Goal: Check status

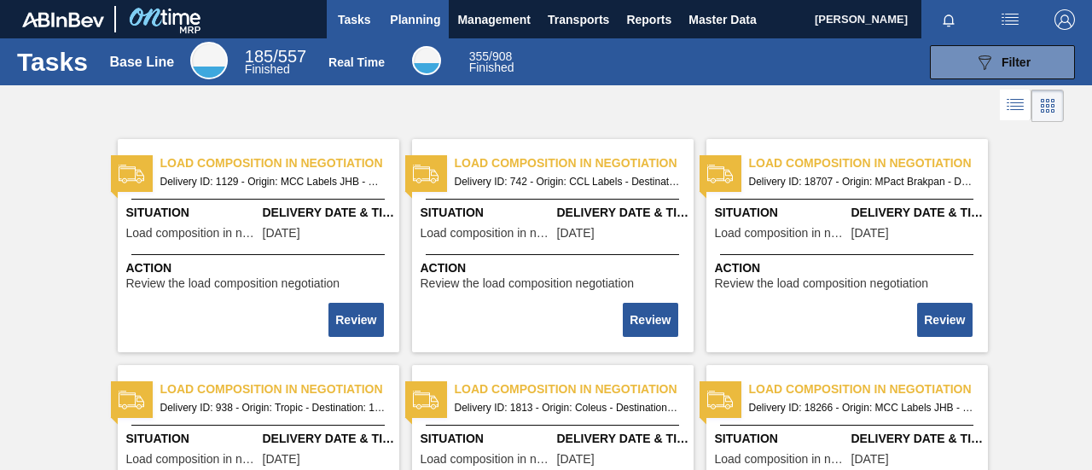
click at [412, 25] on span "Planning" at bounding box center [415, 19] width 50 height 20
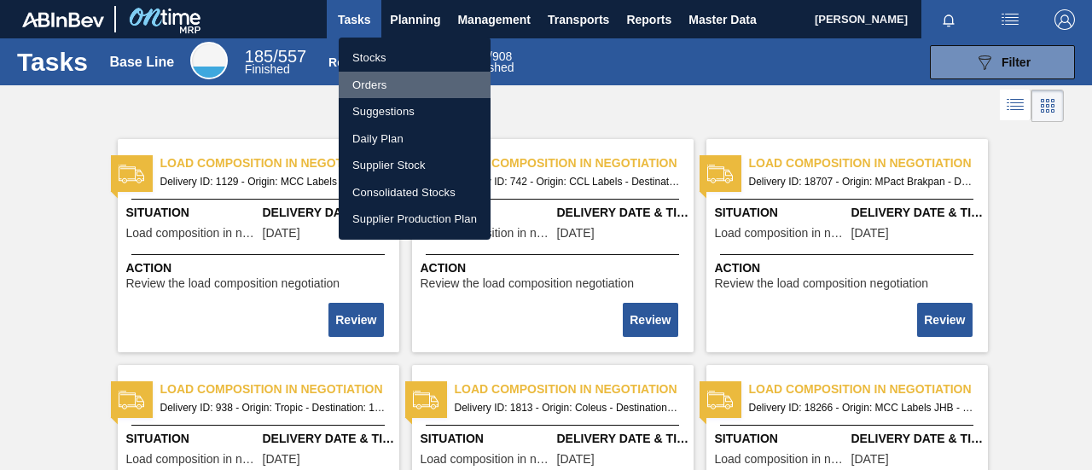
click at [388, 81] on li "Orders" at bounding box center [415, 85] width 152 height 27
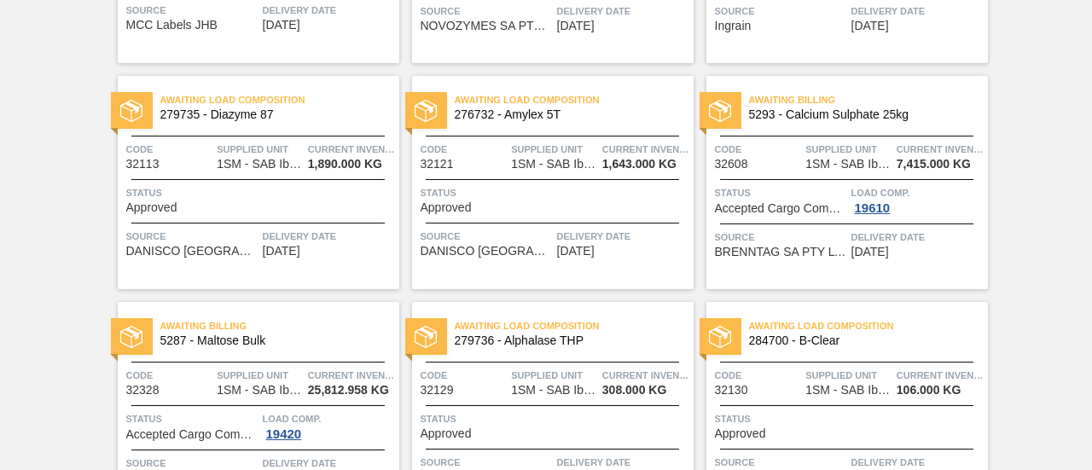
scroll to position [286, 0]
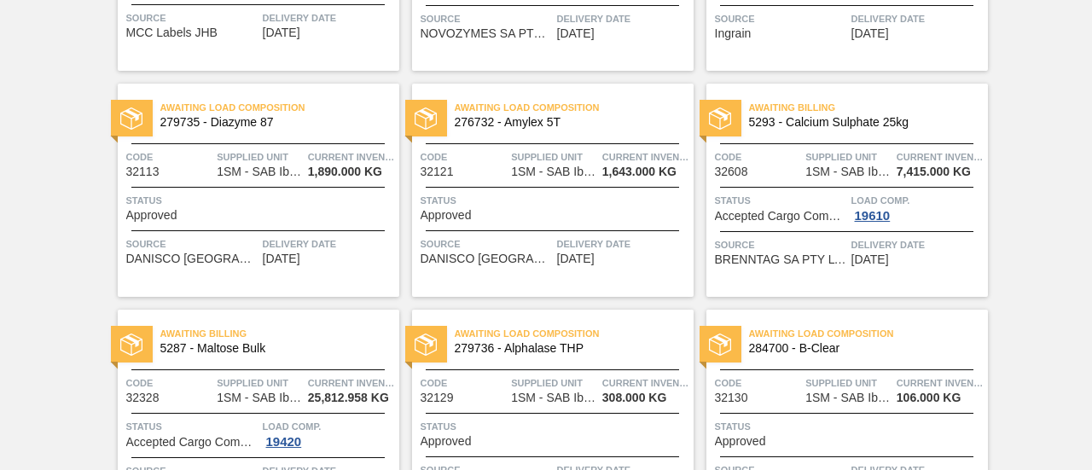
click at [863, 222] on div "Awaiting Billing 5293 - Calcium Sulphate 25kg Code 32608 Supplied Unit 1SM - SA…" at bounding box center [846, 190] width 281 height 213
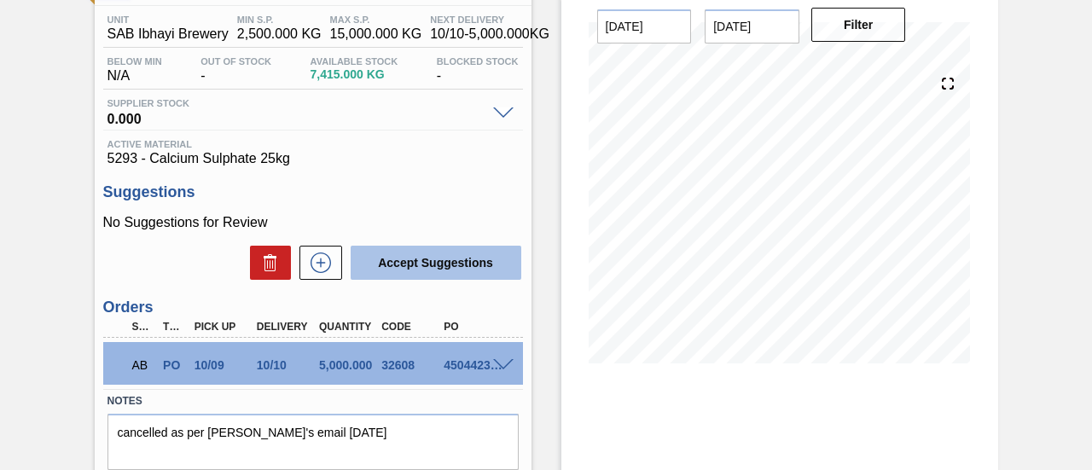
scroll to position [263, 0]
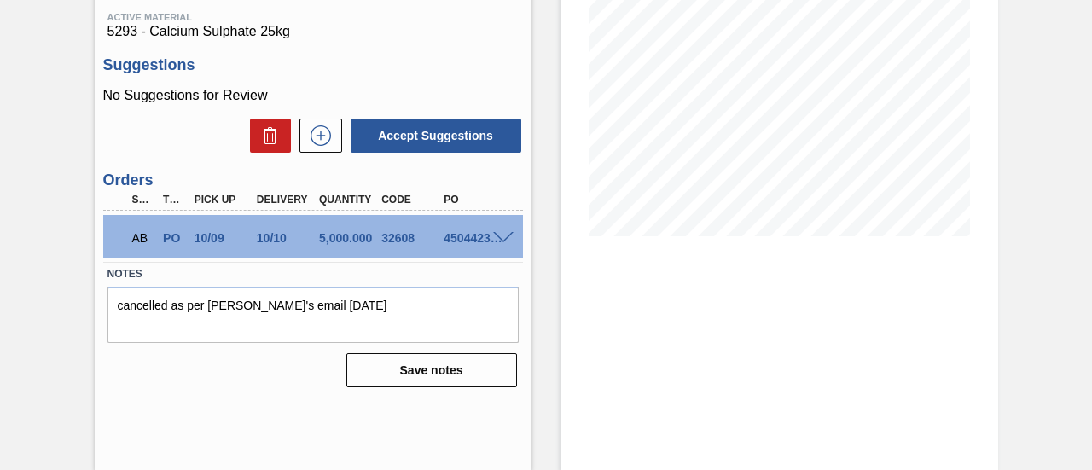
click at [499, 240] on span at bounding box center [503, 238] width 20 height 13
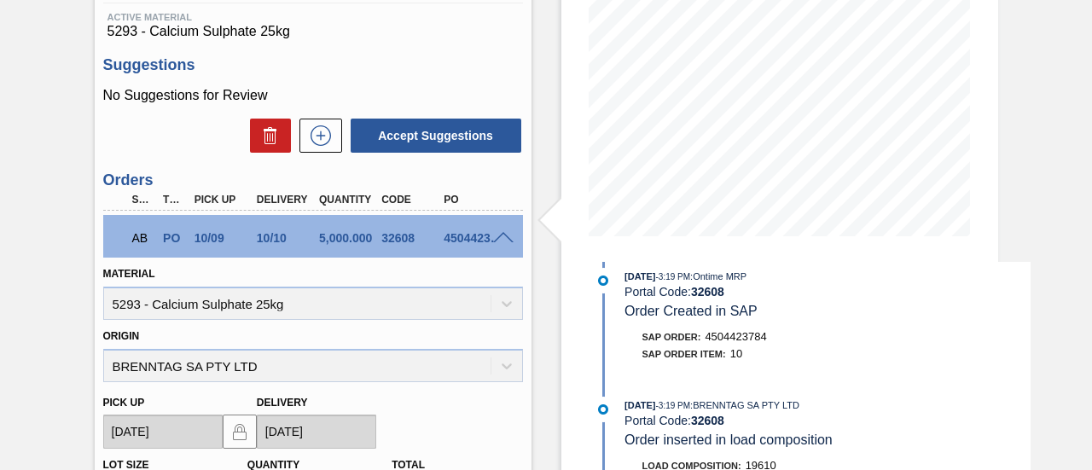
scroll to position [171, 0]
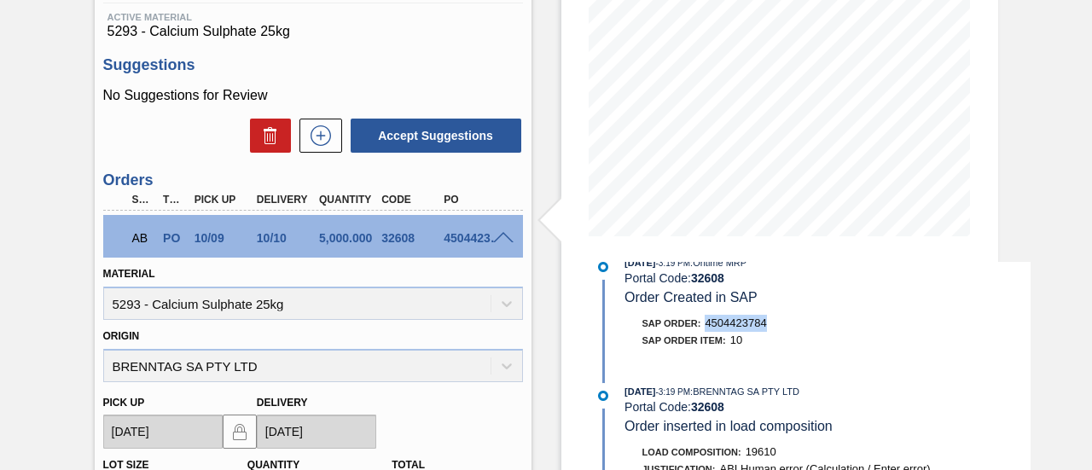
drag, startPoint x: 769, startPoint y: 329, endPoint x: 706, endPoint y: 330, distance: 63.1
click at [706, 330] on div "SAP Order: 4504423784" at bounding box center [827, 323] width 405 height 17
copy span "4504423784"
